Goal: Information Seeking & Learning: Learn about a topic

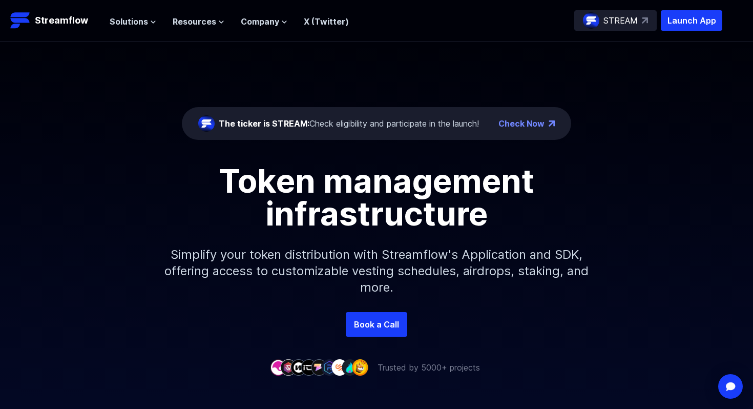
click at [425, 127] on div "The ticker is STREAM: Check eligibility and participate in the launch!" at bounding box center [349, 123] width 260 height 12
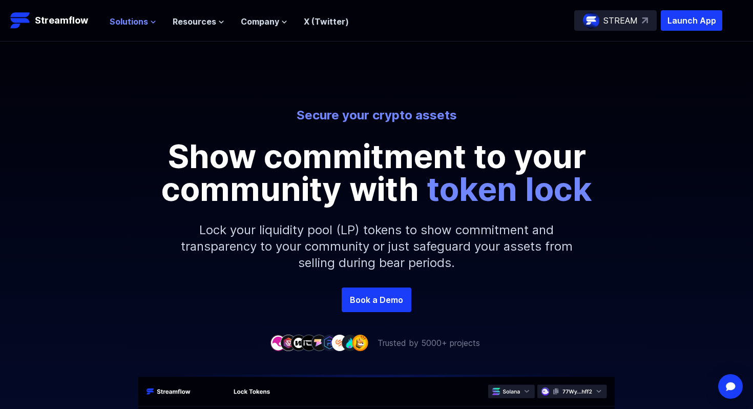
click at [128, 20] on span "Solutions" at bounding box center [129, 21] width 38 height 12
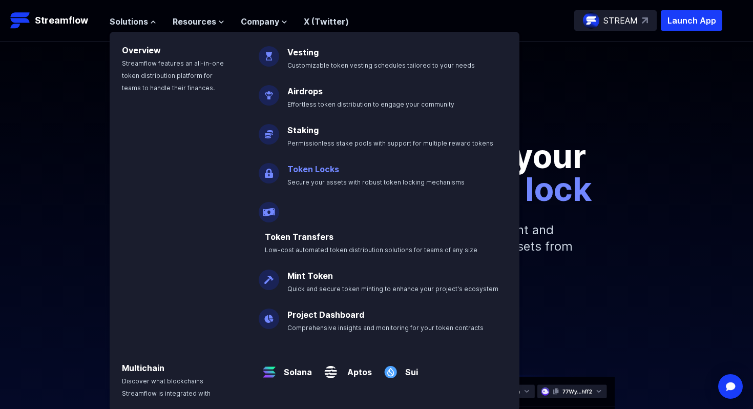
click at [304, 172] on link "Token Locks" at bounding box center [313, 169] width 52 height 10
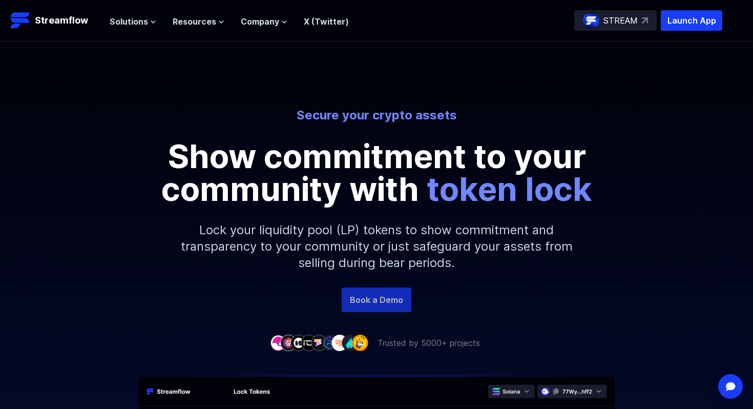
click at [375, 298] on link "Book a Demo" at bounding box center [377, 299] width 70 height 25
click at [631, 21] on p "STREAM" at bounding box center [621, 20] width 34 height 12
